Goal: Check status: Check status

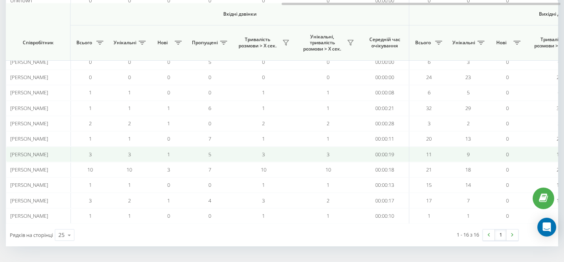
scroll to position [0, 540]
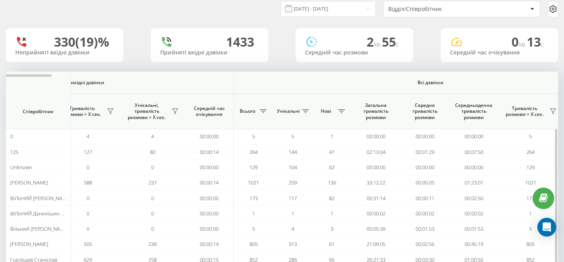
scroll to position [9, 0]
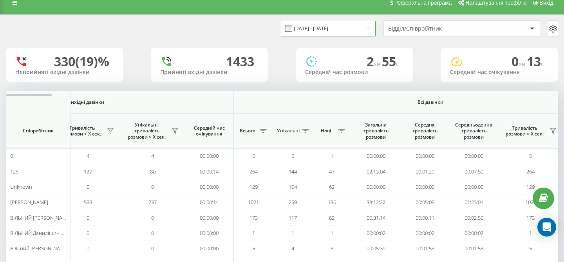
click at [360, 28] on input "19.07.2025 - 19.08.2025" at bounding box center [328, 28] width 95 height 15
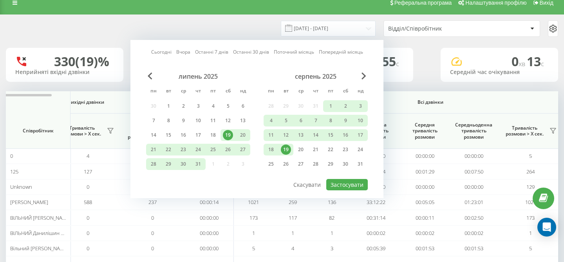
click at [287, 143] on div "серпень 2025 пн вт ср чт пт сб нд 28 29 30 31 1 2 3 4 5 6 7 8 9 10 11 12 13 14 …" at bounding box center [315, 122] width 104 height 100
click at [288, 152] on div "19" at bounding box center [286, 149] width 10 height 10
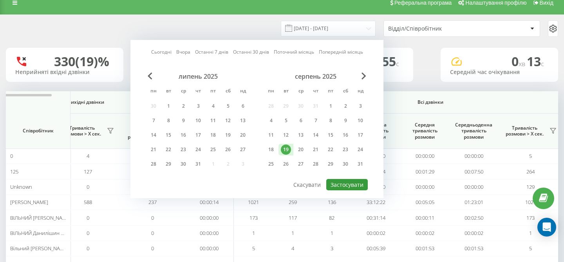
click at [342, 186] on button "Застосувати" at bounding box center [346, 184] width 41 height 11
type input "[DATE] - [DATE]"
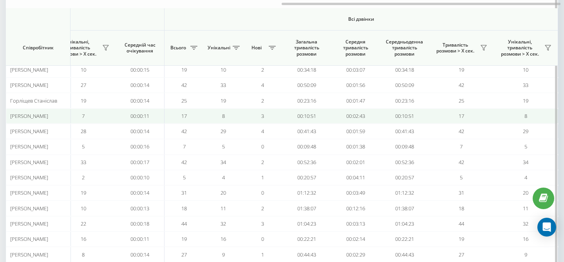
scroll to position [137, 0]
